Goal: Entertainment & Leisure: Browse casually

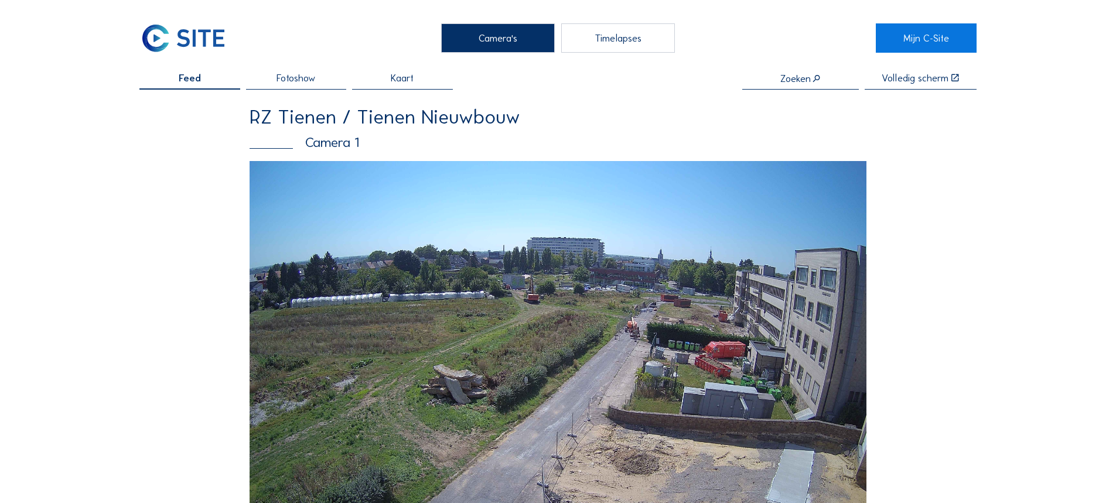
scroll to position [117, 0]
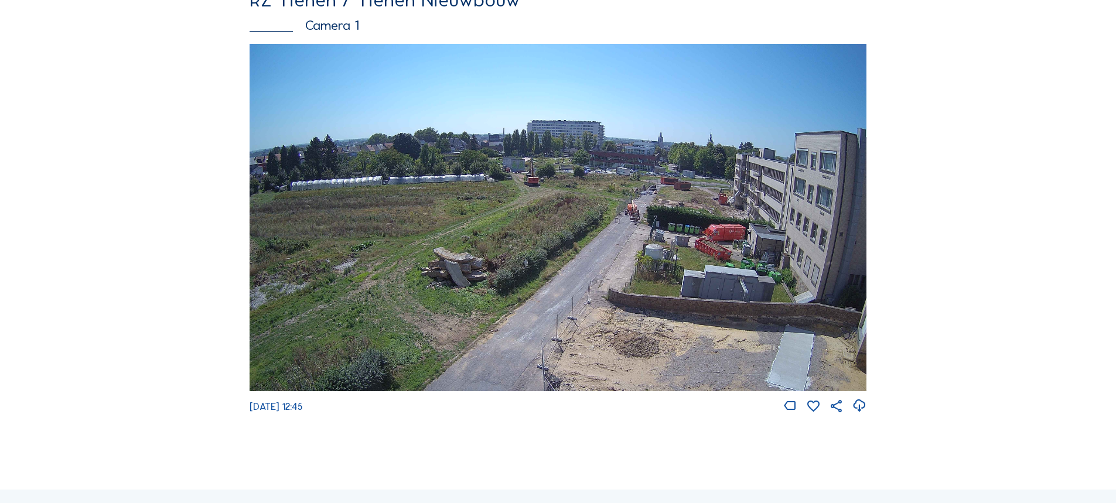
click at [648, 180] on img at bounding box center [558, 217] width 617 height 347
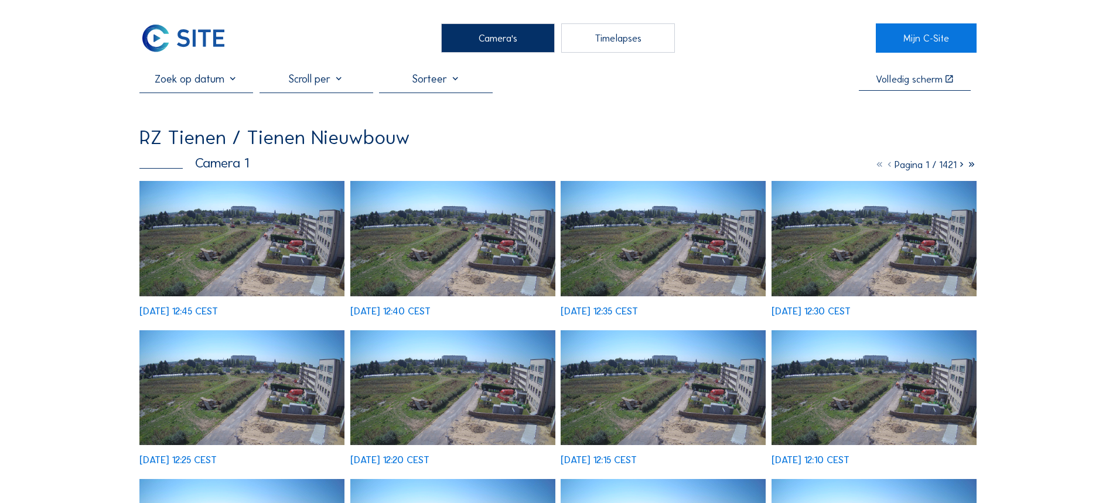
click at [286, 231] on img at bounding box center [241, 238] width 205 height 115
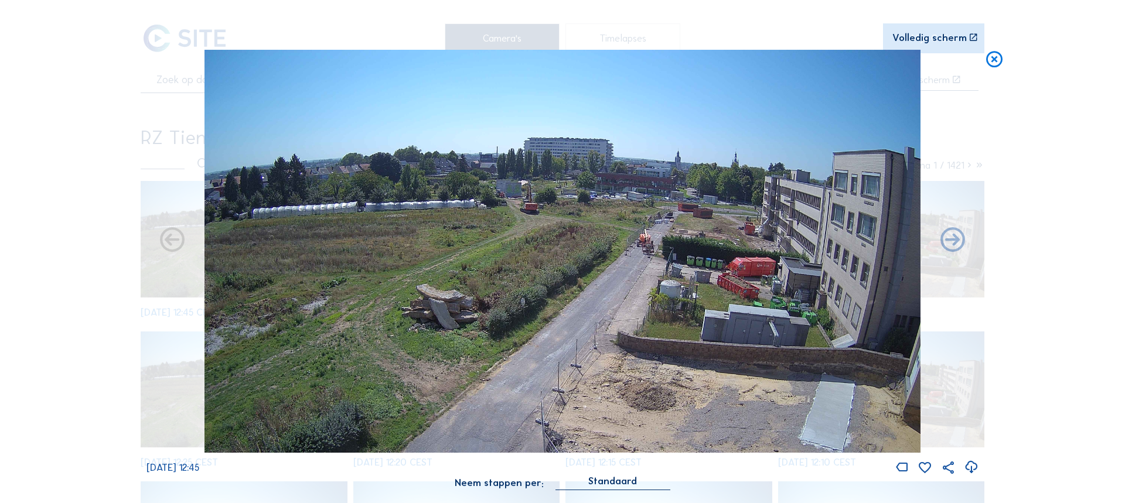
click at [528, 200] on img at bounding box center [562, 251] width 716 height 403
click at [923, 33] on div "Volledig scherm" at bounding box center [929, 38] width 74 height 10
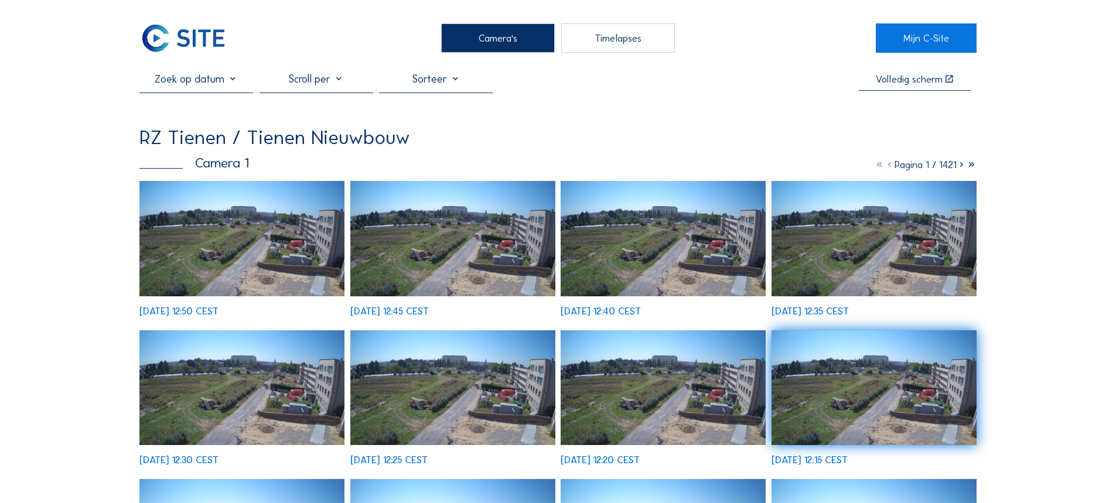
click at [869, 238] on img at bounding box center [874, 238] width 205 height 115
click at [322, 388] on img at bounding box center [241, 387] width 205 height 115
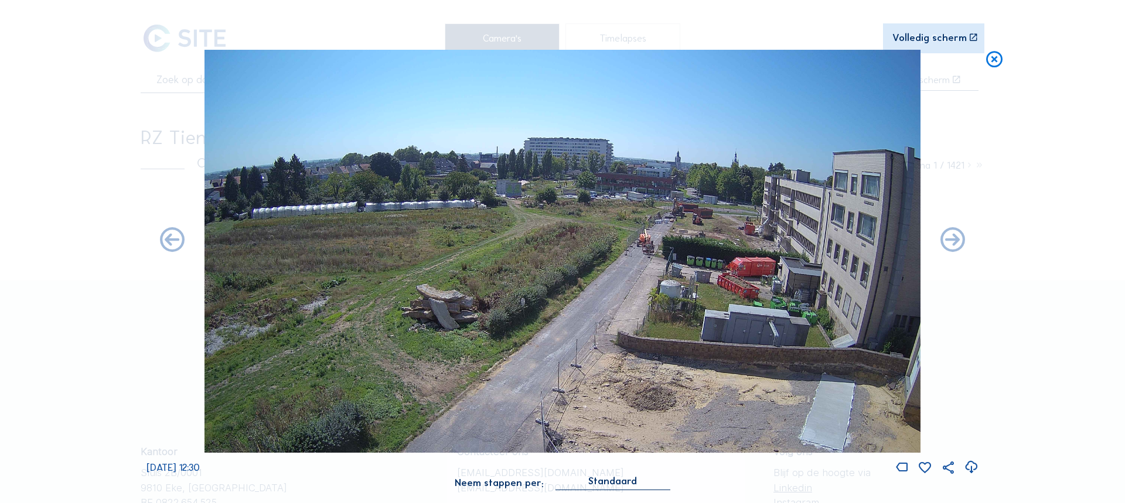
click at [729, 213] on img at bounding box center [562, 251] width 716 height 403
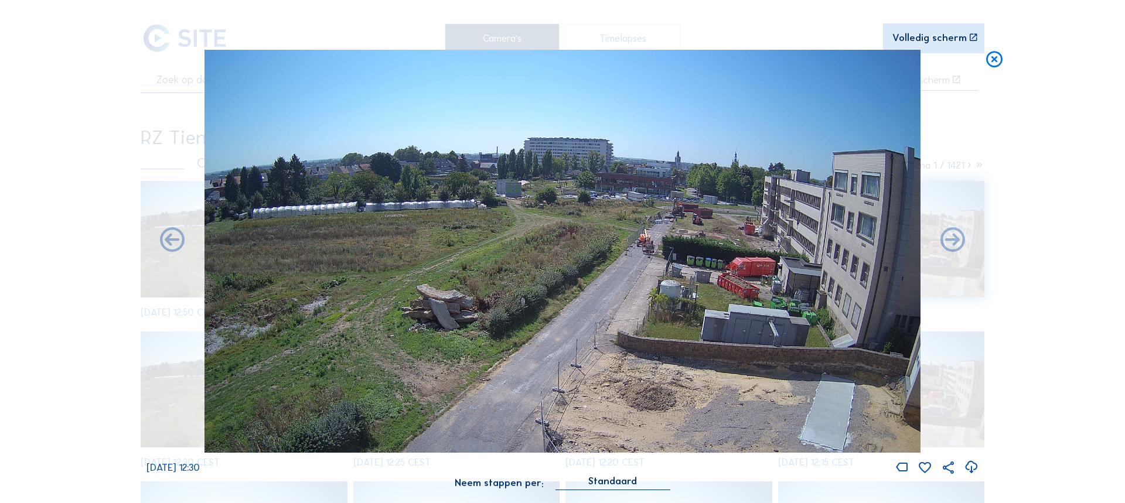
click at [670, 213] on img at bounding box center [562, 251] width 716 height 403
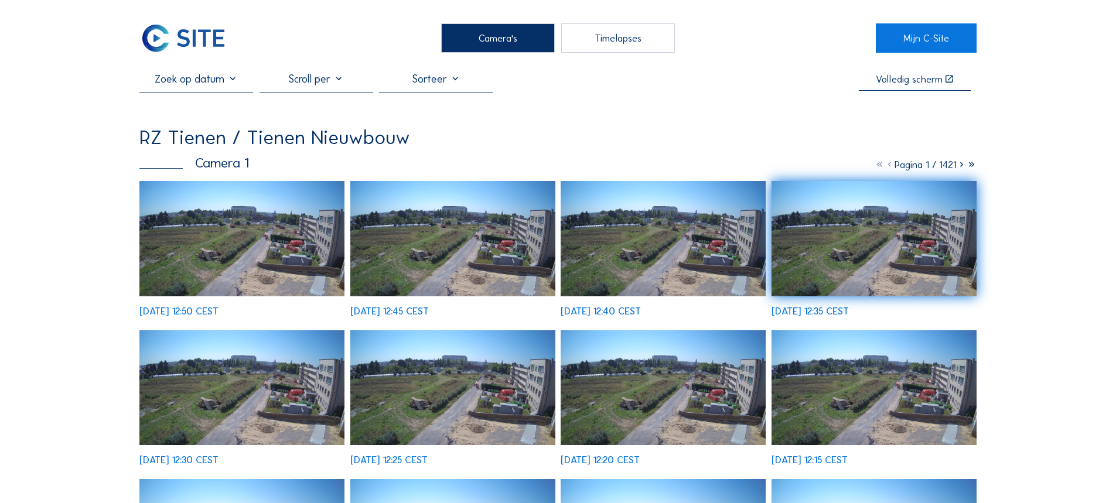
click at [661, 227] on img at bounding box center [663, 238] width 205 height 115
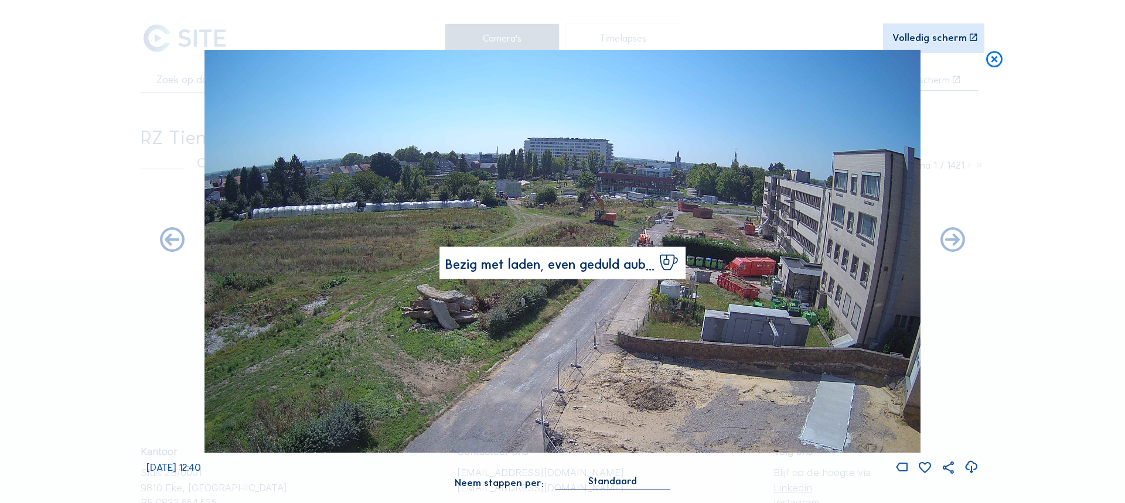
click at [652, 234] on img at bounding box center [562, 251] width 716 height 403
